Goal: Transaction & Acquisition: Subscribe to service/newsletter

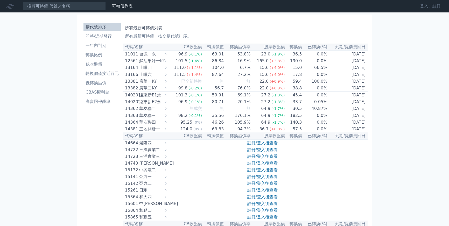
click at [425, 6] on link "登入／註冊" at bounding box center [429, 6] width 29 height 8
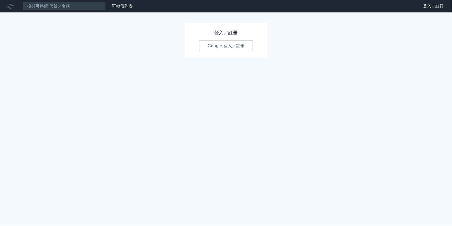
click at [231, 48] on link "Google 登入／註冊" at bounding box center [226, 45] width 54 height 11
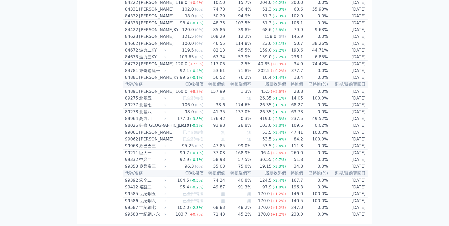
scroll to position [2860, 0]
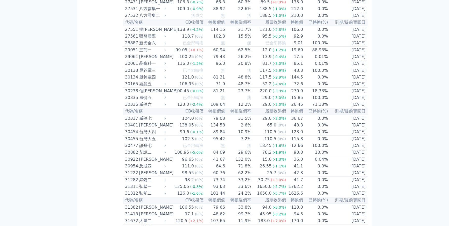
scroll to position [657, 0]
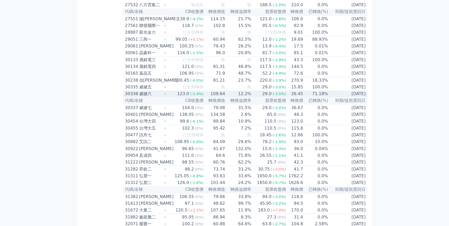
click at [154, 97] on div "威健六" at bounding box center [152, 94] width 26 height 6
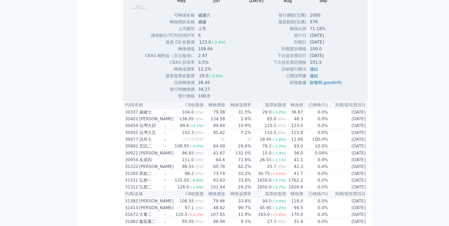
scroll to position [822, 0]
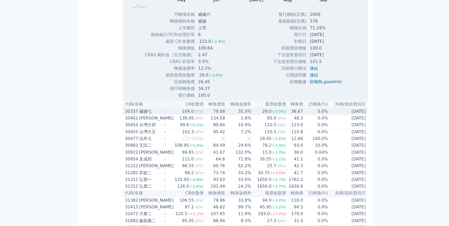
click at [154, 114] on div "威健七" at bounding box center [152, 111] width 26 height 6
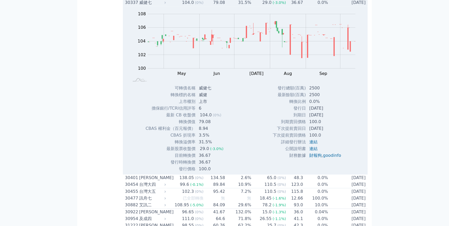
scroll to position [932, 0]
